Goal: Task Accomplishment & Management: Manage account settings

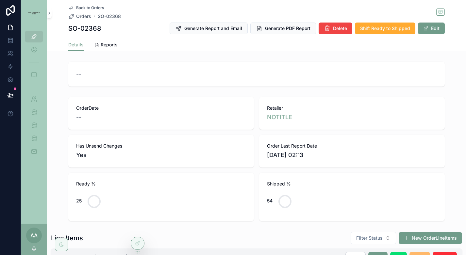
scroll to position [396, 0]
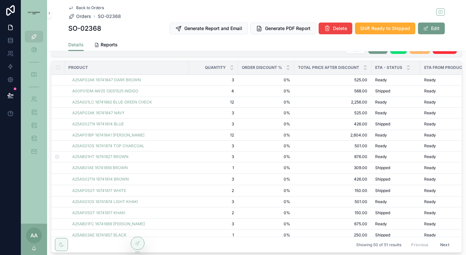
click at [0, 0] on span "Packed" at bounding box center [0, 0] width 0 height 0
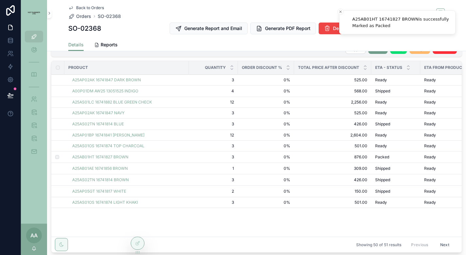
scroll to position [219, 0]
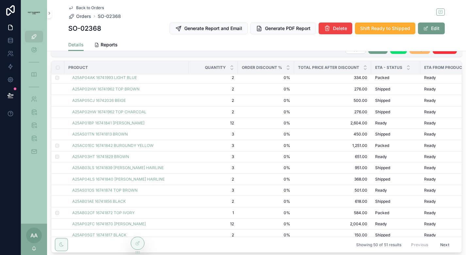
click at [0, 0] on span "Packed" at bounding box center [0, 0] width 0 height 0
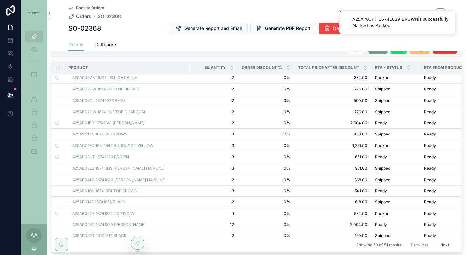
click at [0, 0] on span "Packed" at bounding box center [0, 0] width 0 height 0
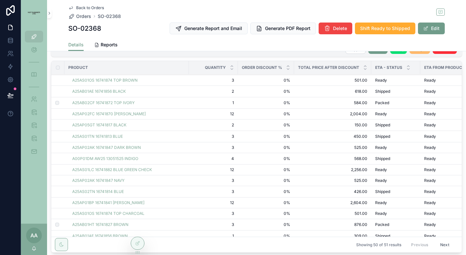
scroll to position [355, 0]
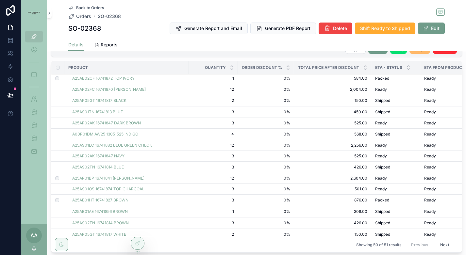
click at [0, 0] on span "Packed" at bounding box center [0, 0] width 0 height 0
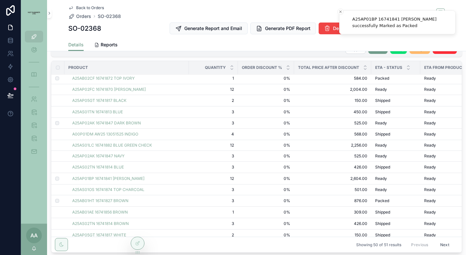
click at [0, 0] on span "Packed" at bounding box center [0, 0] width 0 height 0
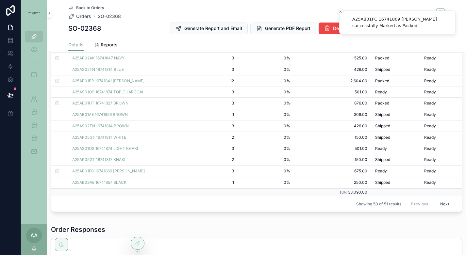
scroll to position [287, 0]
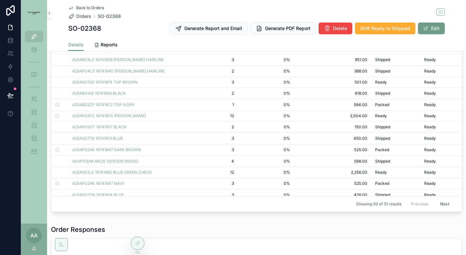
click at [0, 0] on button "Packed" at bounding box center [0, 0] width 0 height 0
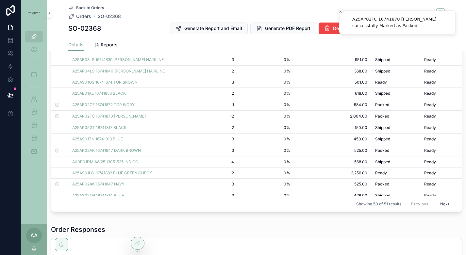
scroll to position [414, 0]
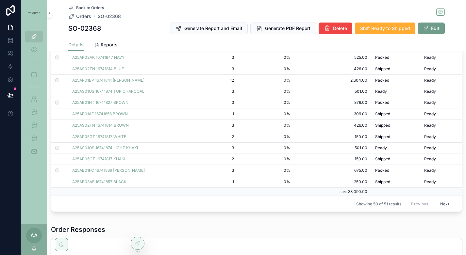
click at [0, 0] on span "Packed" at bounding box center [0, 0] width 0 height 0
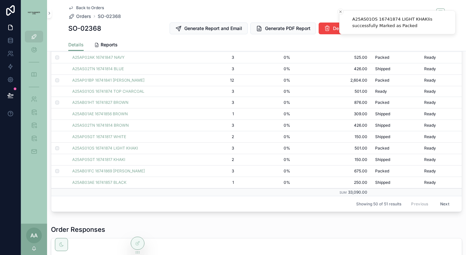
scroll to position [254, 0]
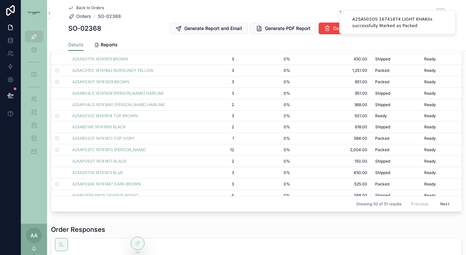
click at [0, 0] on span "Packed" at bounding box center [0, 0] width 0 height 0
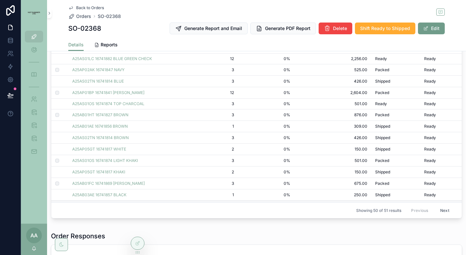
scroll to position [415, 0]
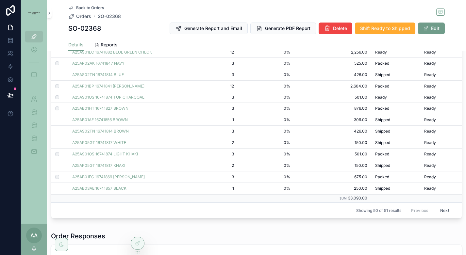
click at [0, 0] on button "Packed" at bounding box center [0, 0] width 0 height 0
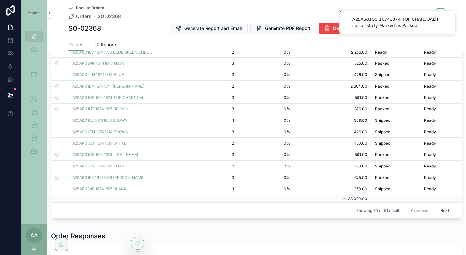
scroll to position [392, 0]
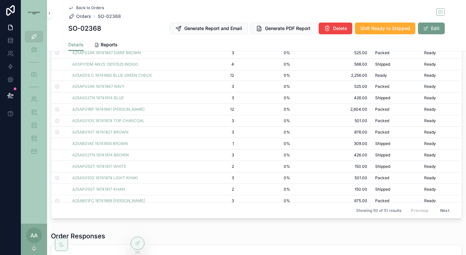
click at [0, 0] on span "Packed" at bounding box center [0, 0] width 0 height 0
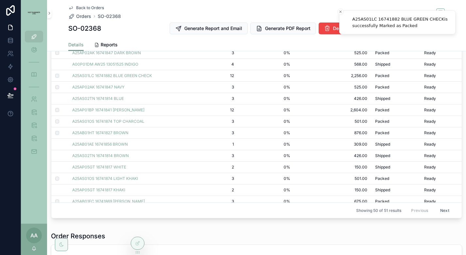
click at [0, 0] on span "Packed" at bounding box center [0, 0] width 0 height 0
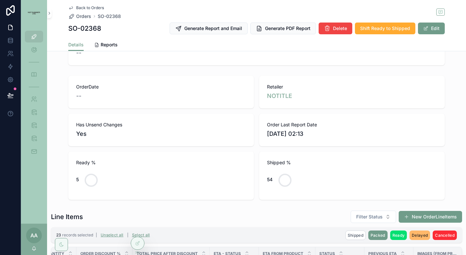
scroll to position [0, 0]
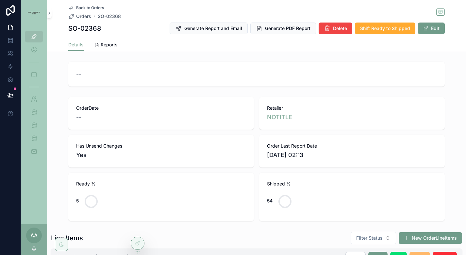
click at [97, 8] on span "Back to Orders" at bounding box center [90, 7] width 28 height 5
